Goal: Task Accomplishment & Management: Manage account settings

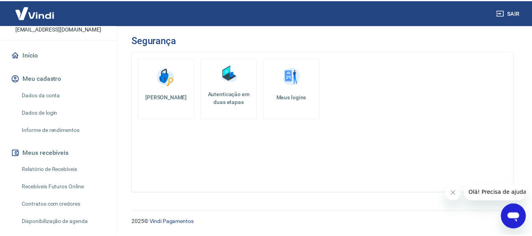
scroll to position [175, 0]
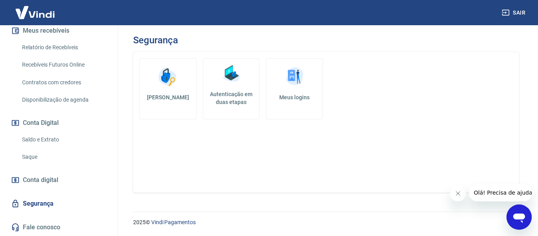
click at [29, 157] on link "Saque" at bounding box center [63, 157] width 89 height 16
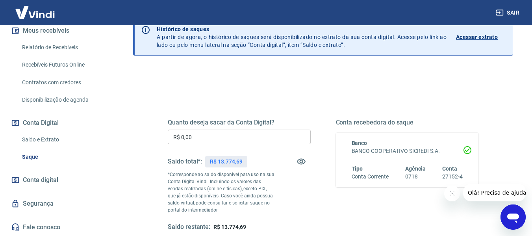
scroll to position [39, 0]
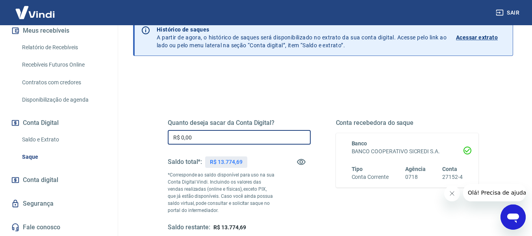
drag, startPoint x: 203, startPoint y: 137, endPoint x: 214, endPoint y: 119, distance: 21.0
click at [207, 130] on input "R$ 0,00" at bounding box center [239, 137] width 143 height 15
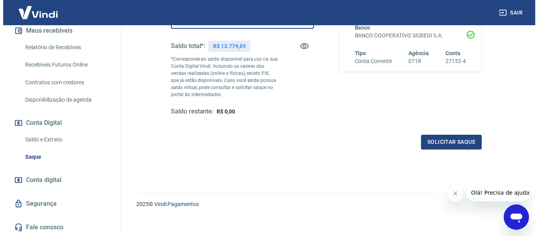
scroll to position [158, 0]
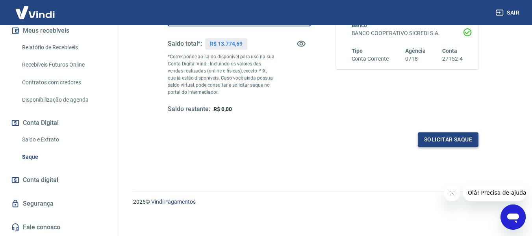
type input "R$ 13.774,69"
click at [446, 140] on button "Solicitar saque" at bounding box center [448, 139] width 61 height 15
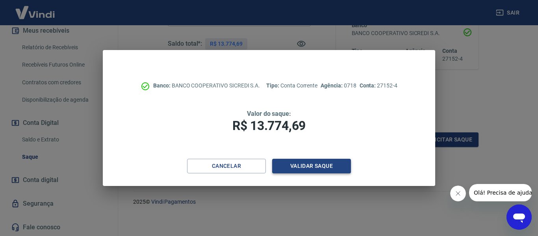
click at [316, 163] on button "Validar saque" at bounding box center [311, 166] width 79 height 15
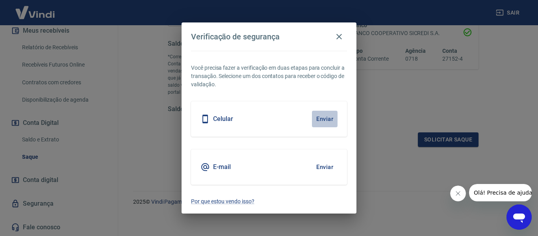
click at [324, 117] on button "Enviar" at bounding box center [325, 119] width 26 height 17
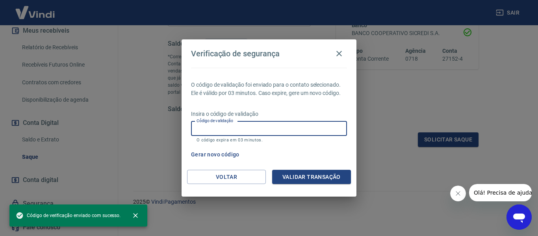
click at [252, 126] on input "Código de validação" at bounding box center [269, 128] width 156 height 15
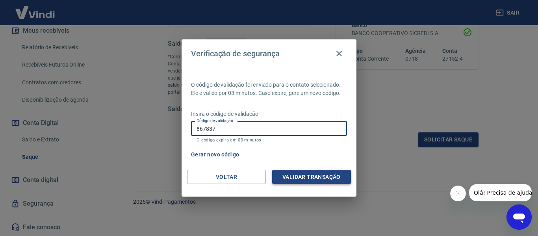
type input "867837"
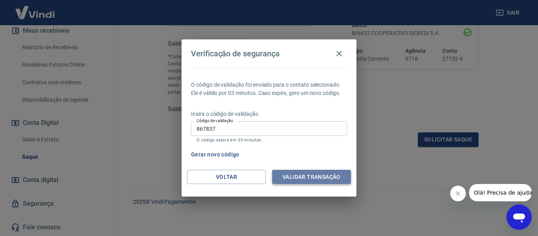
click at [305, 174] on button "Validar transação" at bounding box center [311, 177] width 79 height 15
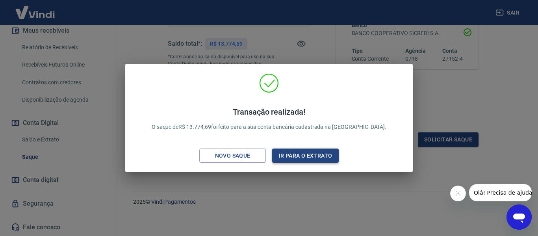
click at [311, 156] on button "Ir para o extrato" at bounding box center [305, 155] width 67 height 15
